Goal: Task Accomplishment & Management: Use online tool/utility

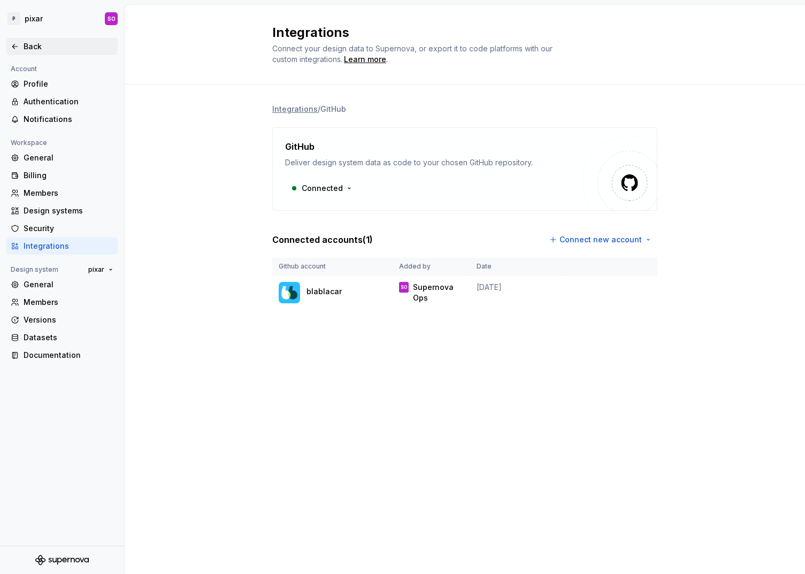
click at [26, 48] on div "Back" at bounding box center [69, 46] width 90 height 11
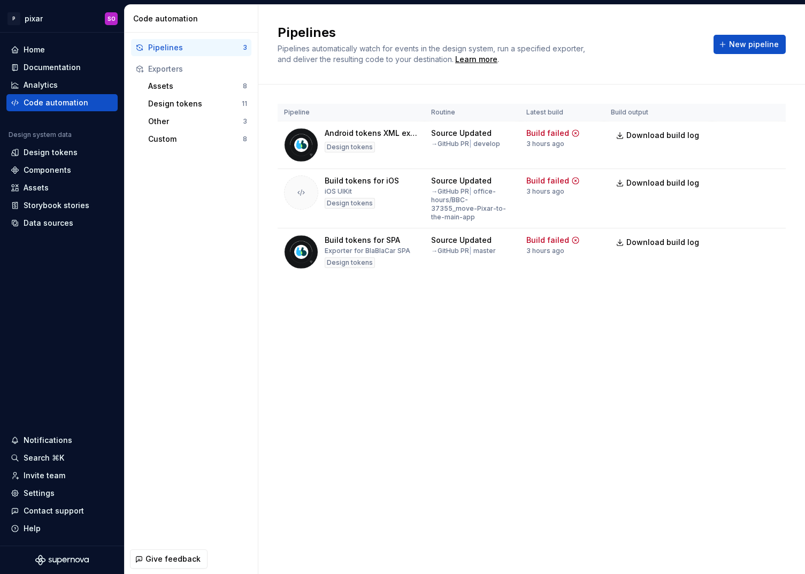
click at [518, 310] on div "Pipelines Pipelines automatically watch for events in the design system, run a …" at bounding box center [531, 289] width 547 height 569
click at [735, 135] on span "Run" at bounding box center [742, 135] width 14 height 11
click at [731, 181] on button "Run" at bounding box center [737, 182] width 37 height 19
click at [735, 233] on button "Run" at bounding box center [737, 242] width 37 height 19
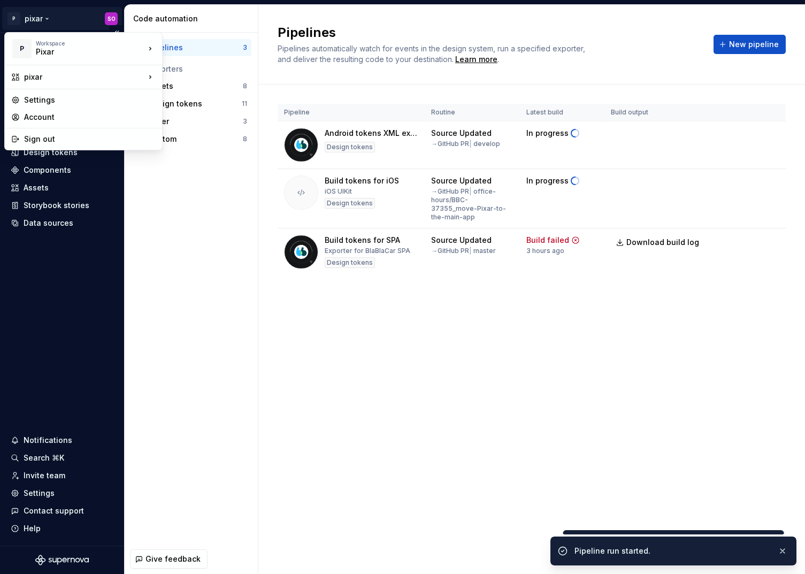
click at [48, 17] on html "P pixar SO Home Documentation Analytics Code automation Design system data Desi…" at bounding box center [402, 287] width 805 height 574
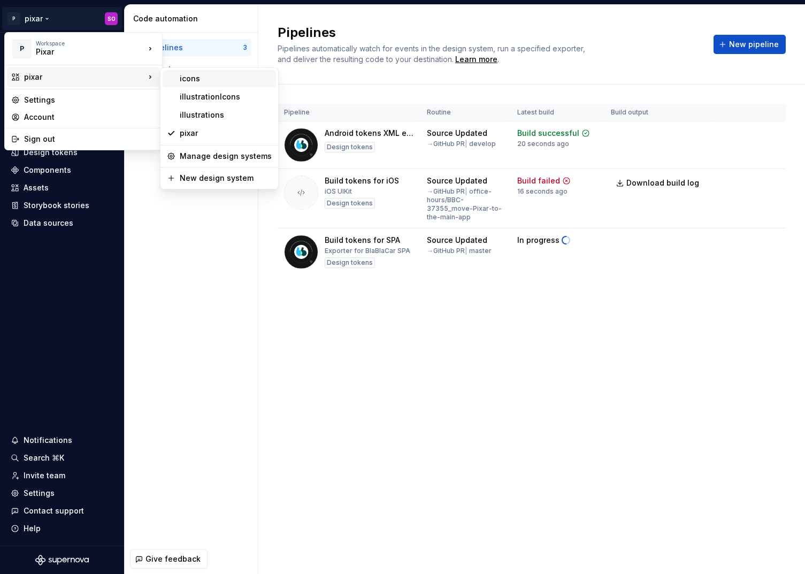
click at [202, 79] on div "icons" at bounding box center [226, 78] width 92 height 11
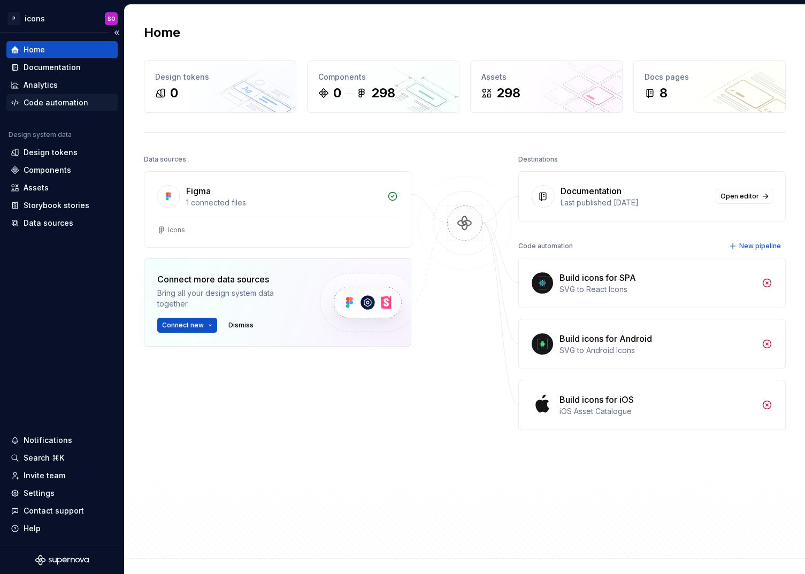
click at [59, 101] on div "Code automation" at bounding box center [56, 102] width 65 height 11
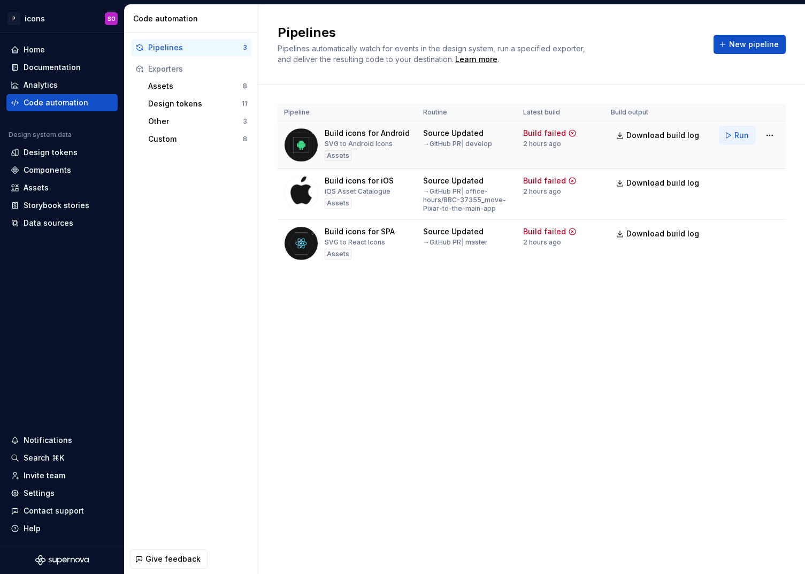
click at [730, 134] on button "Run" at bounding box center [737, 135] width 37 height 19
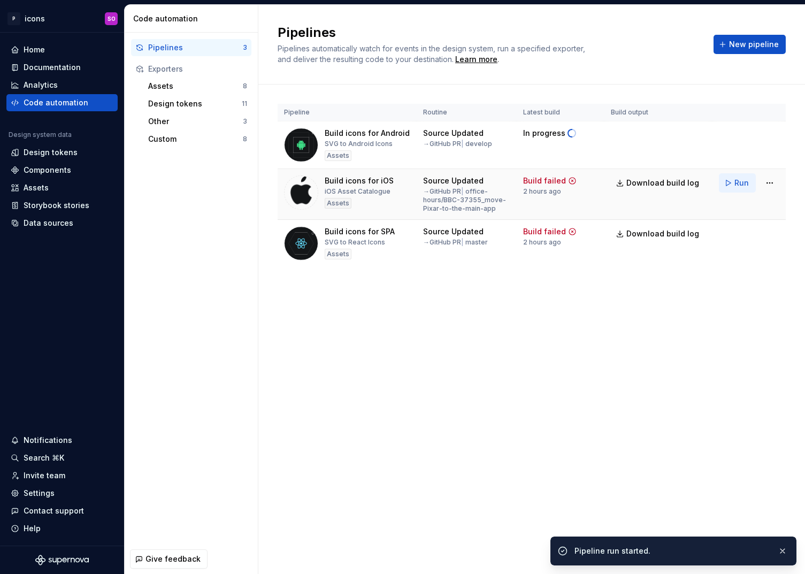
click at [740, 180] on span "Run" at bounding box center [742, 183] width 14 height 11
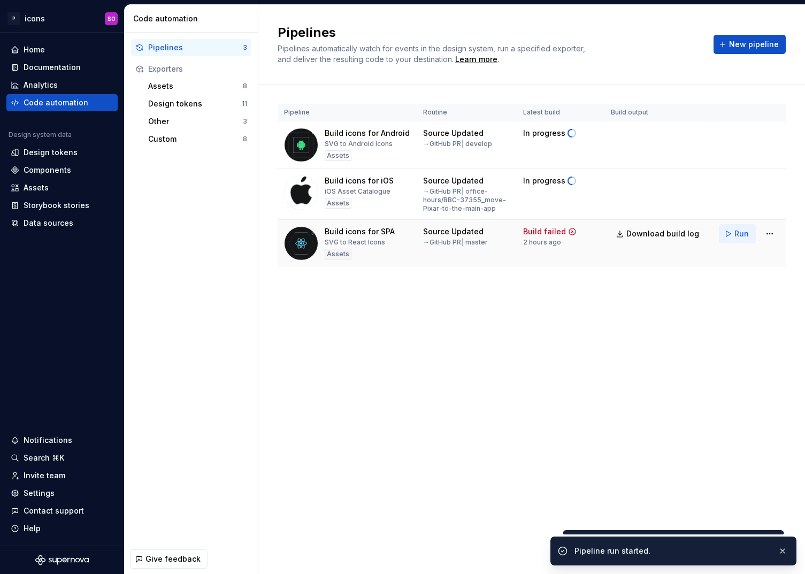
click at [735, 233] on button "Run" at bounding box center [737, 233] width 37 height 19
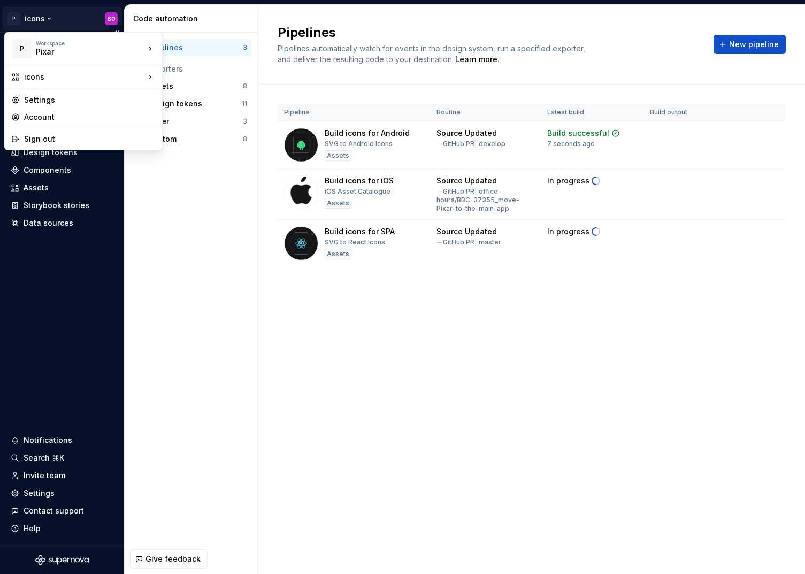
click at [51, 19] on html "P icons SO Home Documentation Analytics Code automation Design system data Desi…" at bounding box center [402, 287] width 805 height 574
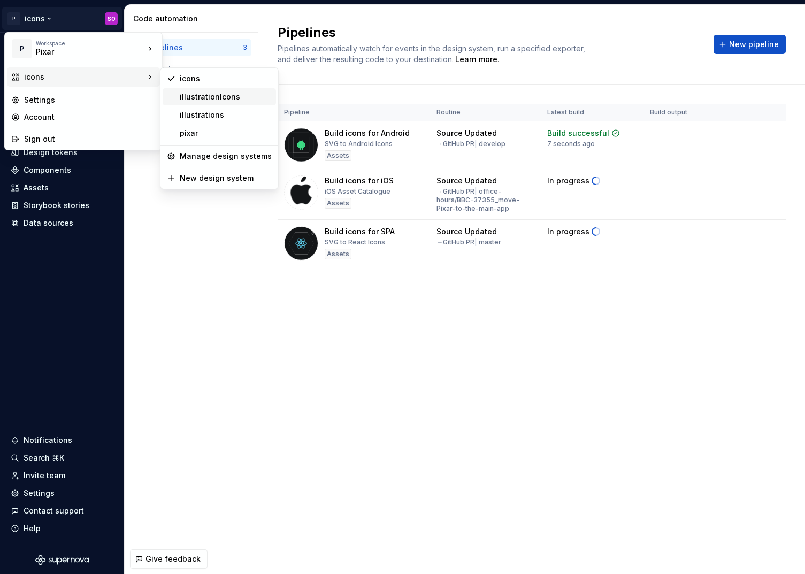
click at [222, 94] on div "illustrationIcons" at bounding box center [226, 96] width 92 height 11
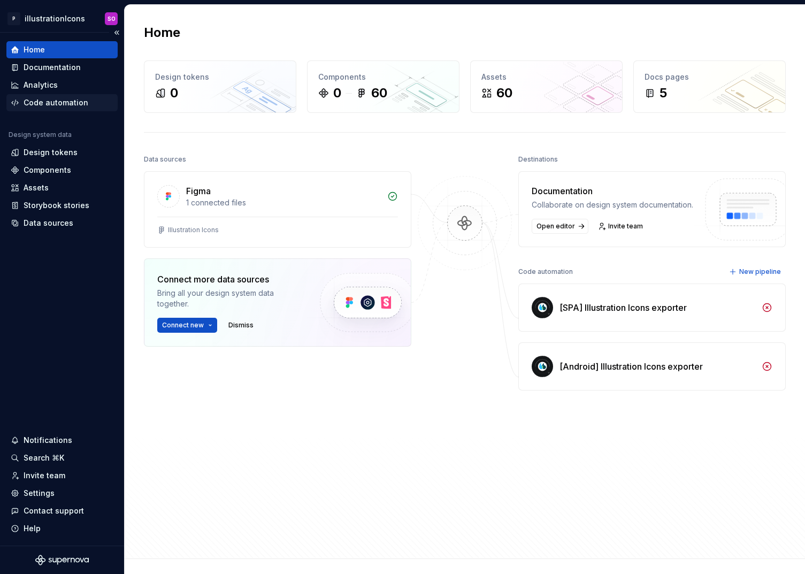
click at [66, 103] on div "Code automation" at bounding box center [56, 102] width 65 height 11
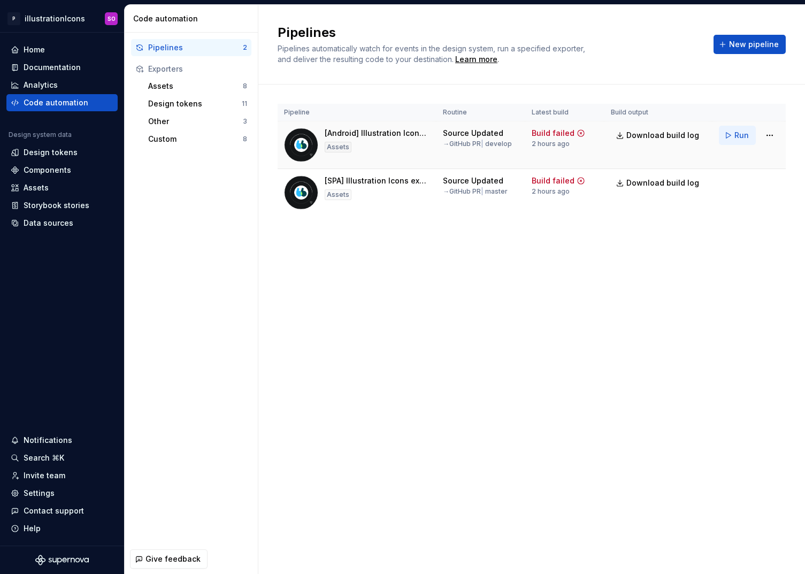
click at [737, 132] on span "Run" at bounding box center [742, 135] width 14 height 11
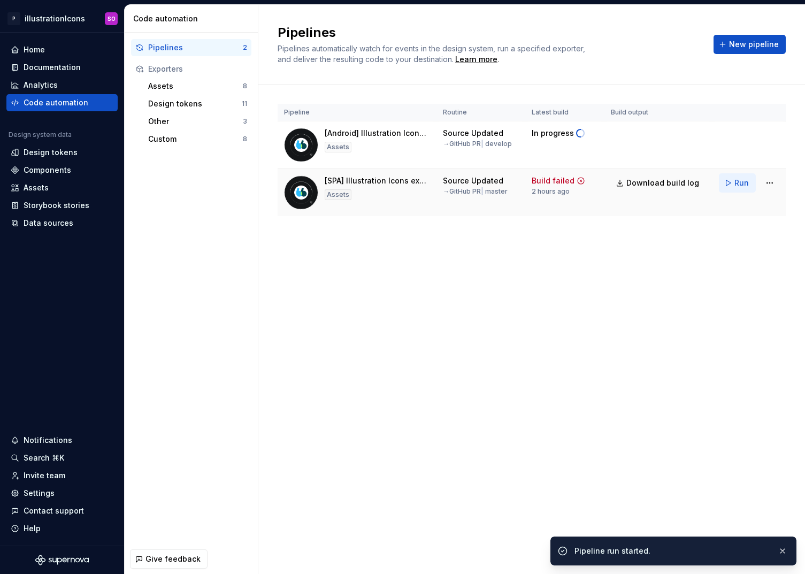
click at [740, 185] on span "Run" at bounding box center [742, 183] width 14 height 11
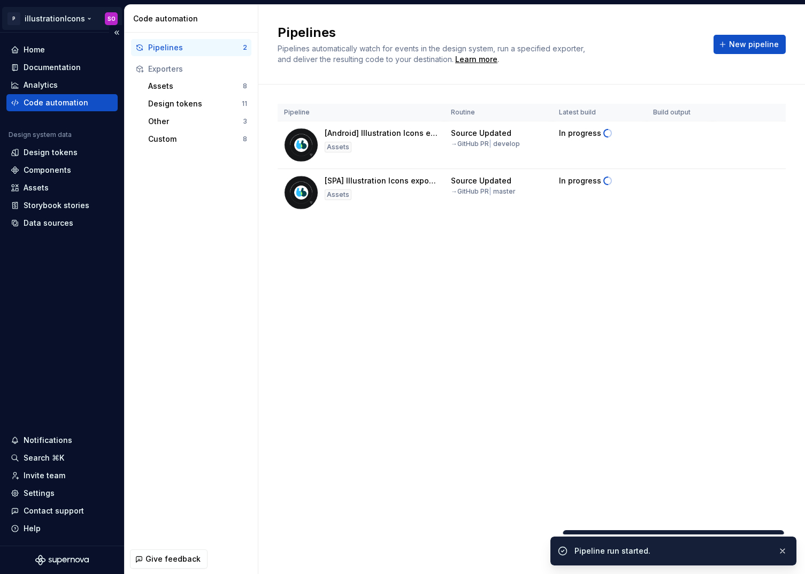
click at [79, 19] on html "P illustrationIcons SO Home Documentation Analytics Code automation Design syst…" at bounding box center [402, 287] width 805 height 574
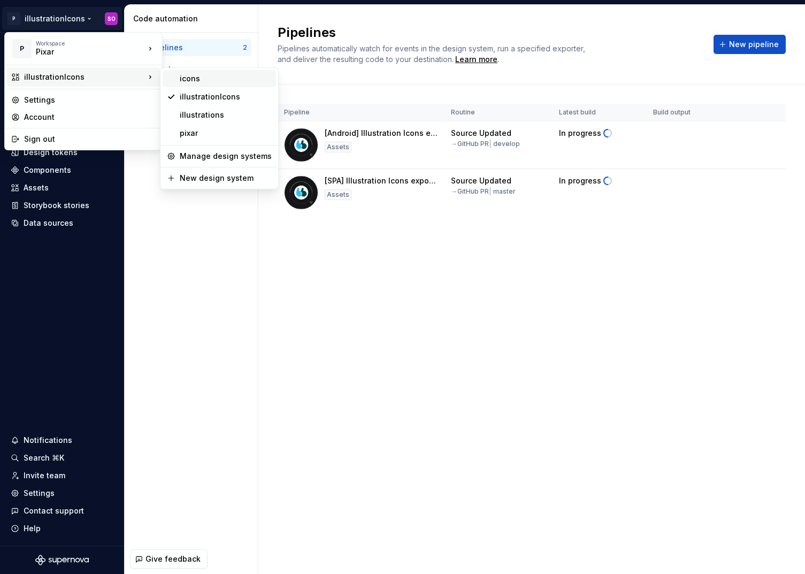
click at [199, 77] on div "icons" at bounding box center [226, 78] width 92 height 11
